Goal: Check status: Check status

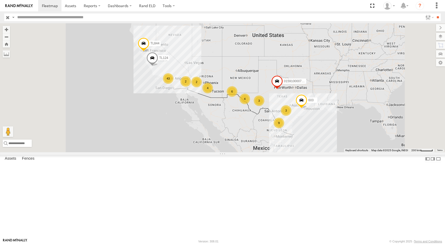
click at [49, 16] on input "text" at bounding box center [219, 17] width 408 height 8
type input "****"
click at [434, 13] on input "**" at bounding box center [437, 17] width 6 height 8
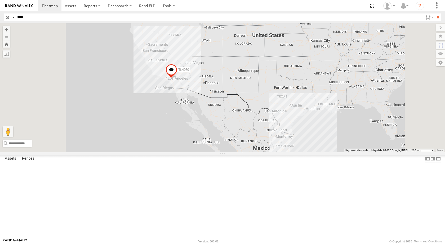
click at [0, 0] on div "TL4030 All Assets PDM HQ PDM Transportation, Inc. 34.06439 -117.45559 Video" at bounding box center [0, 0] width 0 height 0
click at [177, 78] on span at bounding box center [171, 71] width 12 height 14
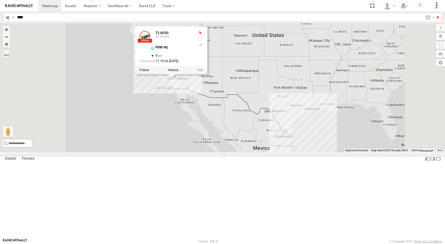
drag, startPoint x: 235, startPoint y: 106, endPoint x: 245, endPoint y: 105, distance: 10.6
click at [192, 63] on div "11:18:36 [DATE]" at bounding box center [165, 61] width 53 height 3
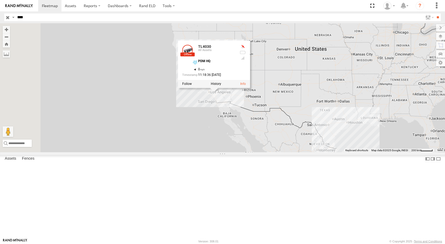
drag, startPoint x: 320, startPoint y: 104, endPoint x: 248, endPoint y: 88, distance: 73.2
click at [360, 118] on div "TL4030 TL4030 All Assets PDM HQ 34.06439 , -117.45559 0 11:18:36 [DATE]" at bounding box center [222, 87] width 445 height 129
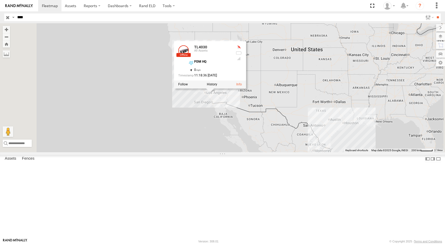
click at [204, 79] on div "TL4030 TL4030 All Assets PDM HQ 34.06439 , -117.45559 0 11:18:36 [DATE]" at bounding box center [222, 87] width 445 height 129
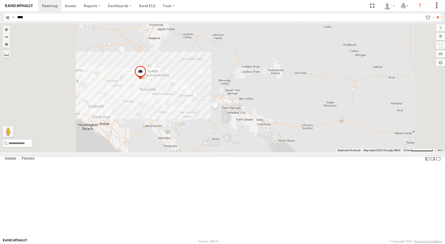
drag, startPoint x: 181, startPoint y: 128, endPoint x: 248, endPoint y: 138, distance: 67.4
click at [248, 138] on div "TL4030" at bounding box center [222, 87] width 445 height 129
